Goal: Task Accomplishment & Management: Complete application form

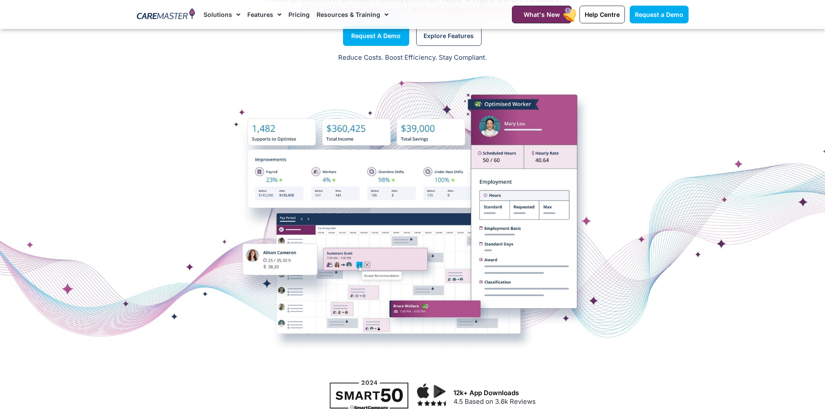
scroll to position [43, 0]
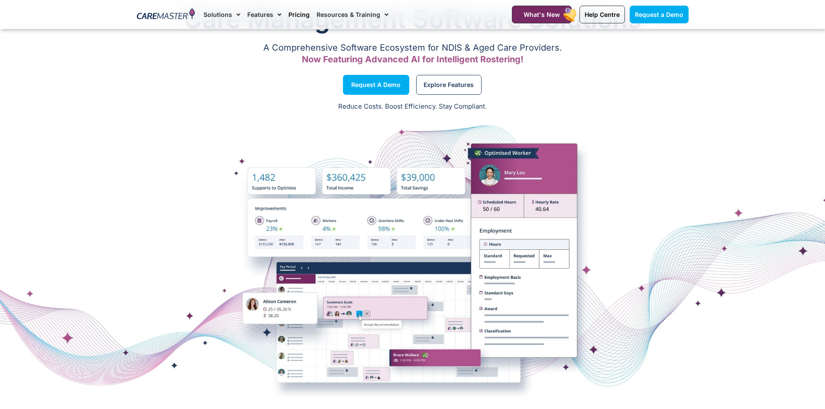
click at [293, 18] on link "Pricing" at bounding box center [298, 14] width 21 height 29
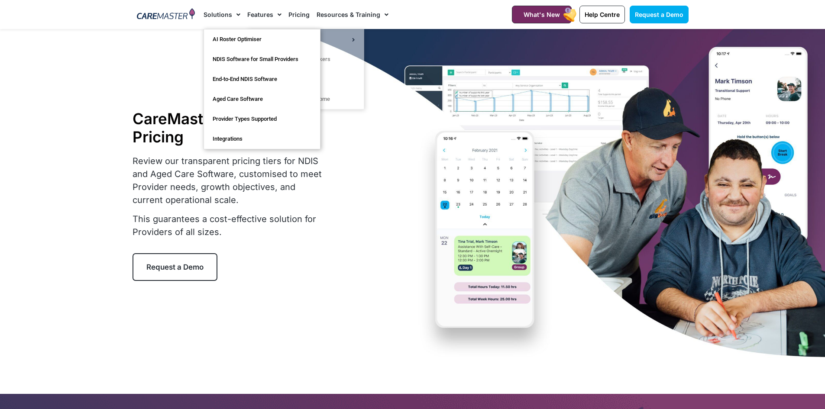
click at [232, 14] on span "Menu" at bounding box center [236, 14] width 8 height 15
click at [243, 64] on link "NDIS Software for Small Providers" at bounding box center [262, 59] width 116 height 20
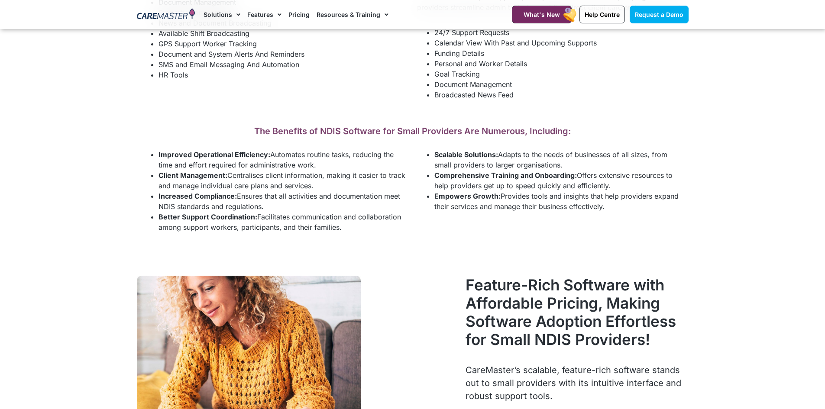
scroll to position [1429, 0]
click at [673, 18] on link "Request a Demo" at bounding box center [659, 15] width 59 height 18
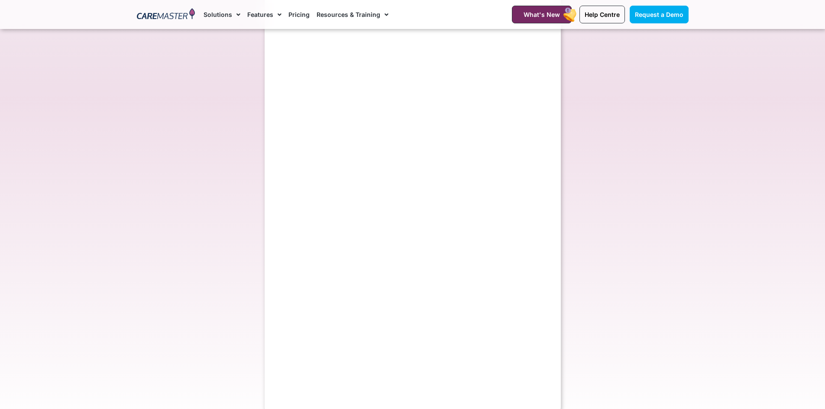
scroll to position [260, 0]
select select "**"
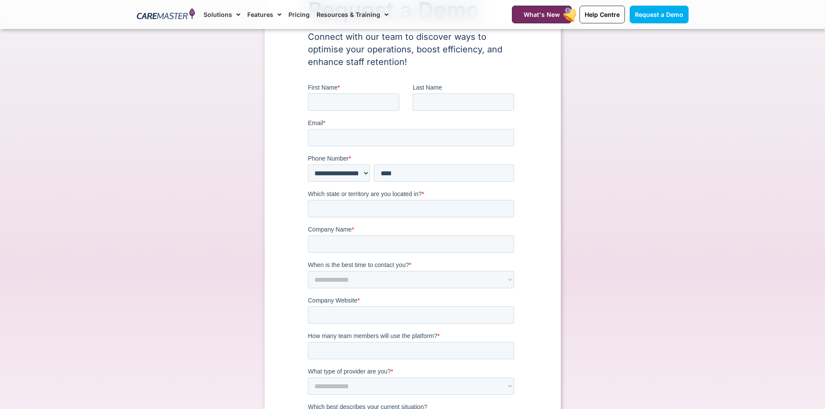
scroll to position [43, 0]
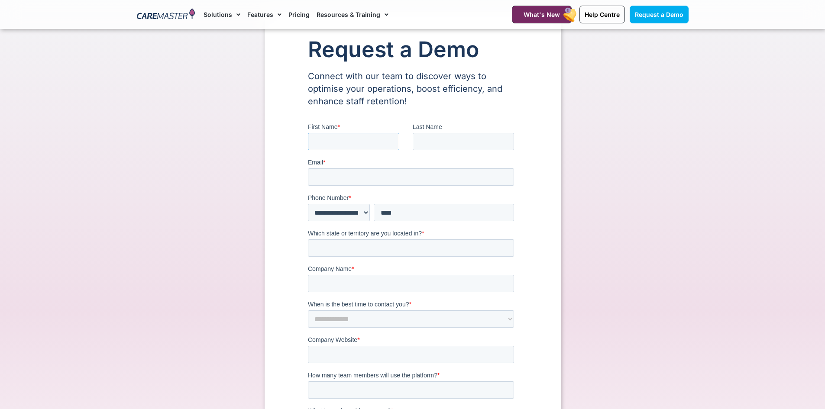
click at [373, 143] on input "First Name *" at bounding box center [352, 141] width 91 height 17
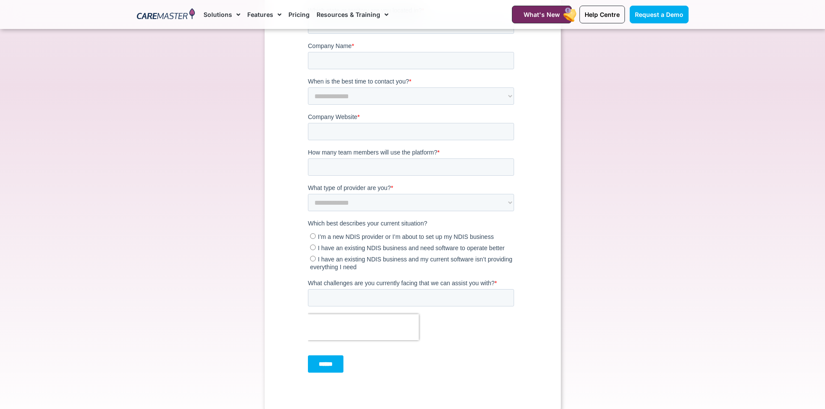
scroll to position [260, 0]
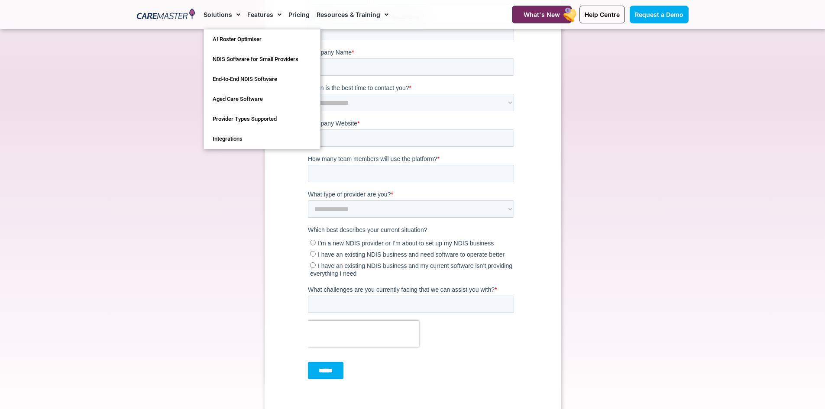
click at [217, 14] on link "Solutions" at bounding box center [222, 14] width 37 height 29
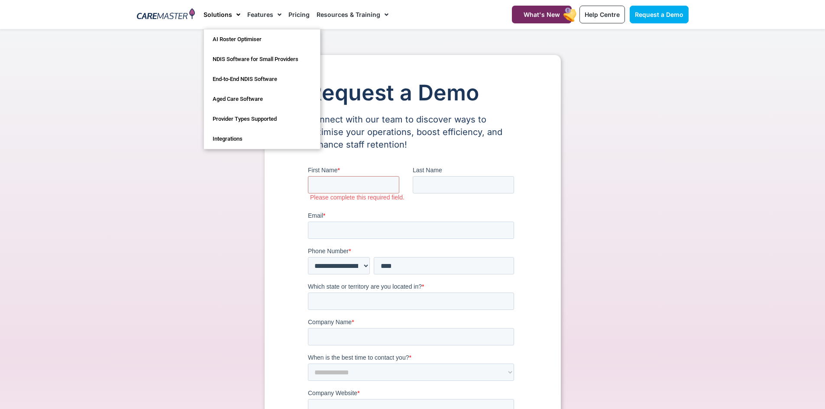
click at [143, 218] on div "Request a Demo Connect with our team to discover ways to optimise your operatio…" at bounding box center [412, 372] width 560 height 635
